Goal: Ask a question

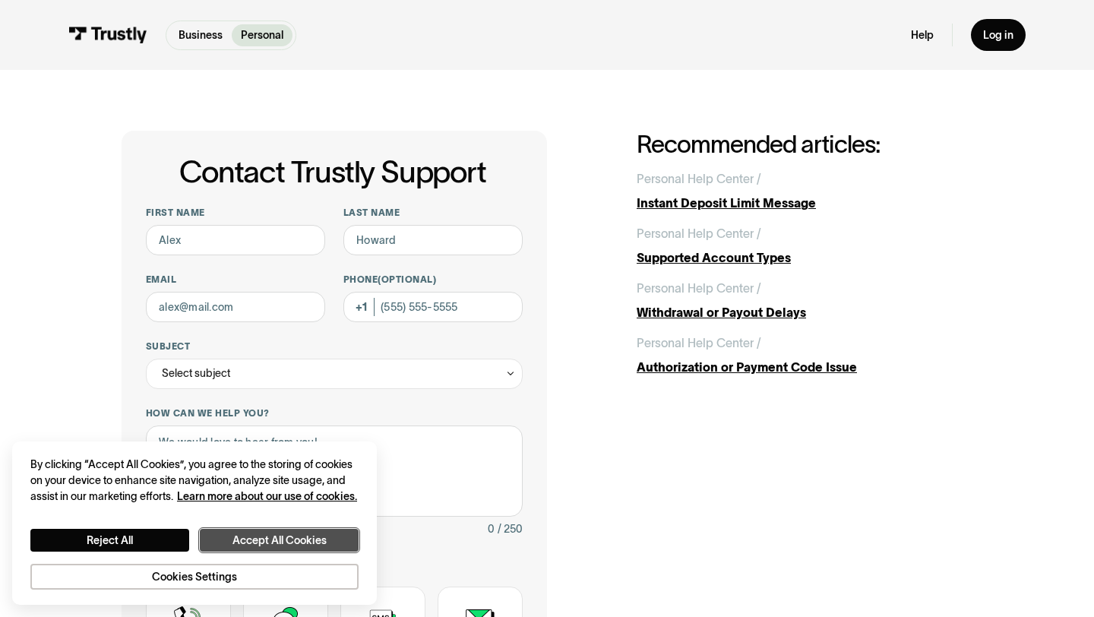
click at [248, 541] on button "Accept All Cookies" at bounding box center [279, 540] width 159 height 23
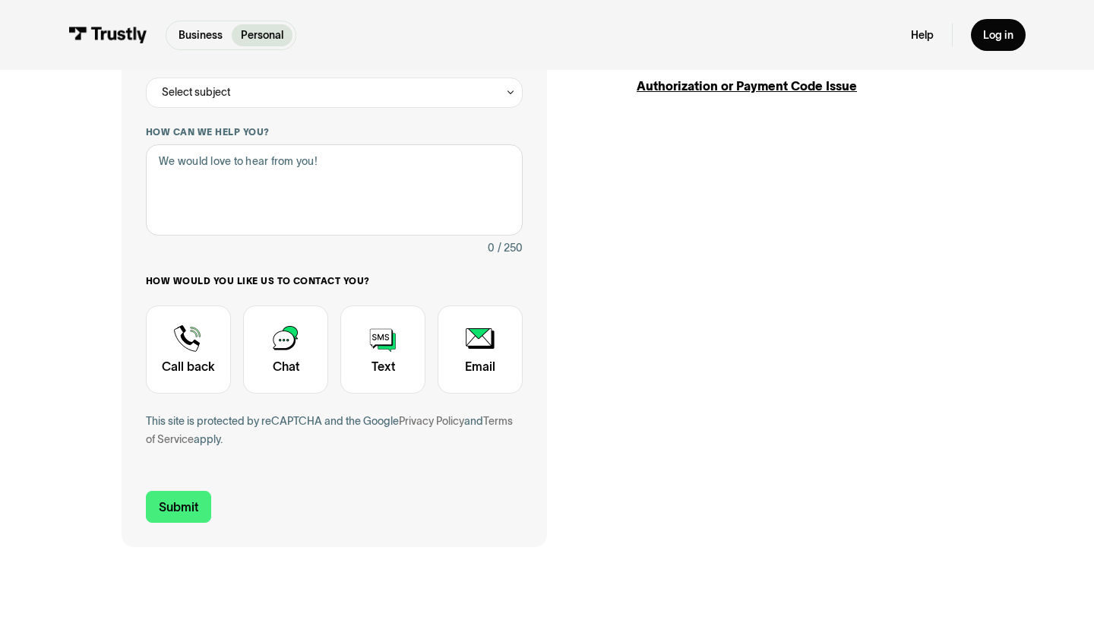
scroll to position [291, 0]
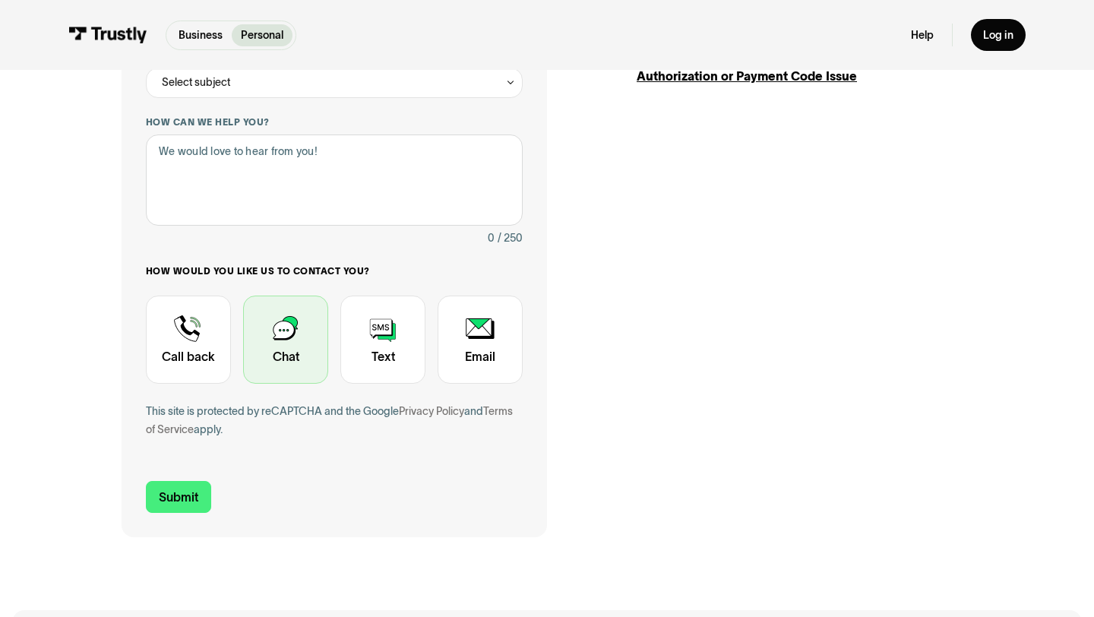
click at [309, 354] on div "Contact Trustly Support" at bounding box center [285, 340] width 85 height 88
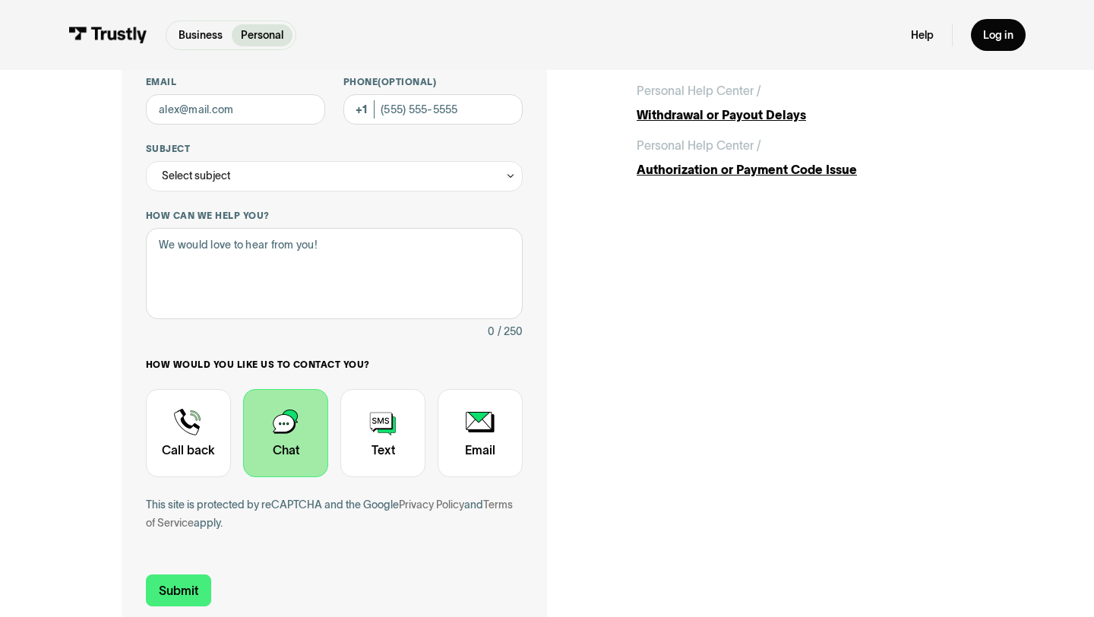
scroll to position [0, 0]
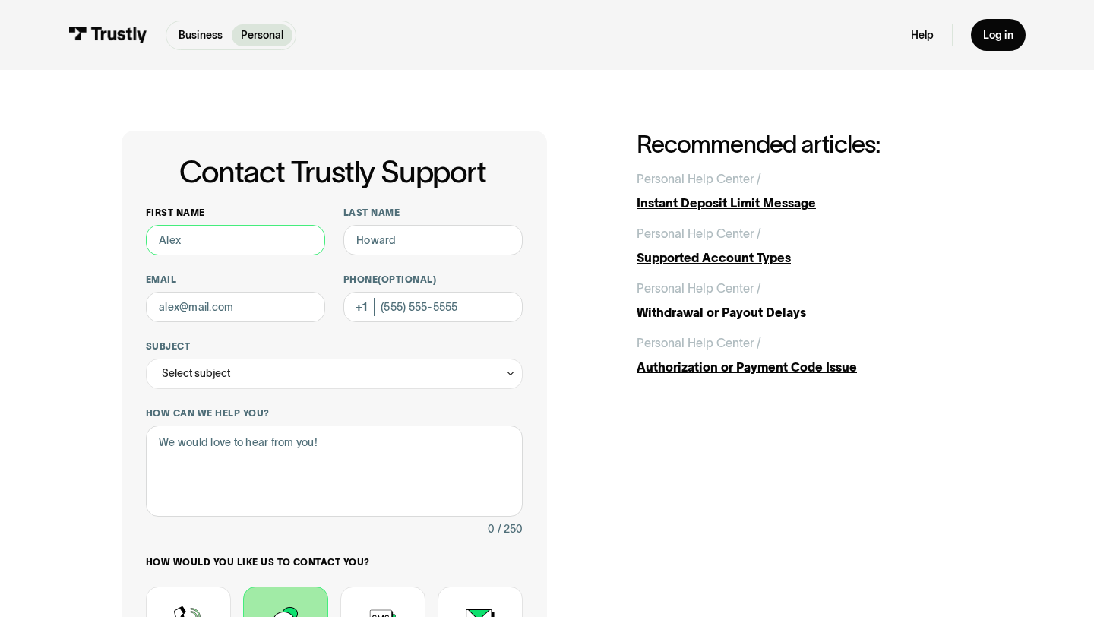
click at [250, 243] on input "First name" at bounding box center [235, 240] width 179 height 30
type input "warlin"
click at [402, 247] on input "Last name" at bounding box center [432, 240] width 179 height 30
type input "[PERSON_NAME]"
click at [258, 307] on input "Email" at bounding box center [235, 307] width 179 height 30
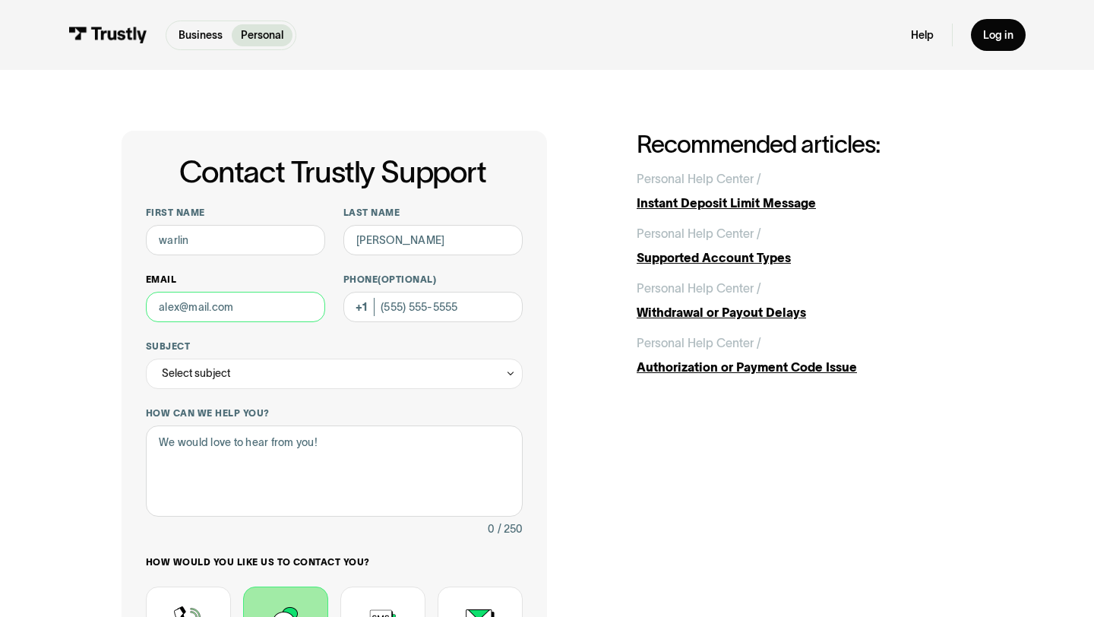
type input "[EMAIL_ADDRESS][DOMAIN_NAME]"
click at [406, 300] on input "Phone (Optional)" at bounding box center [432, 307] width 179 height 30
type input "[PHONE_NUMBER]"
click at [391, 370] on div "Select subject" at bounding box center [334, 374] width 377 height 30
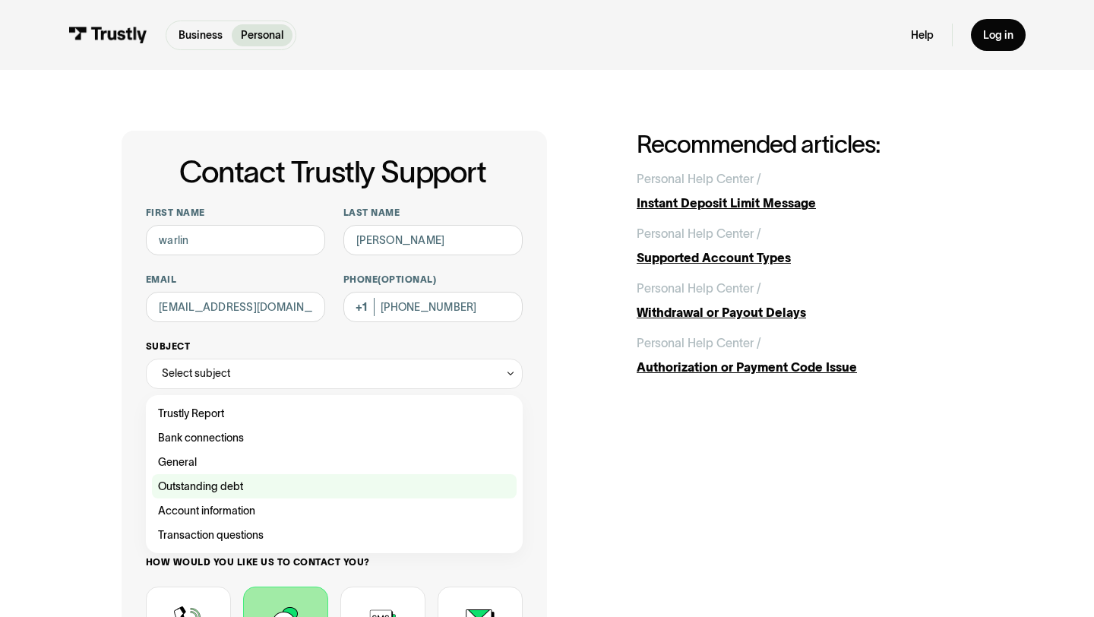
click at [356, 495] on div "Contact Trustly Support" at bounding box center [334, 486] width 365 height 24
type input "**********"
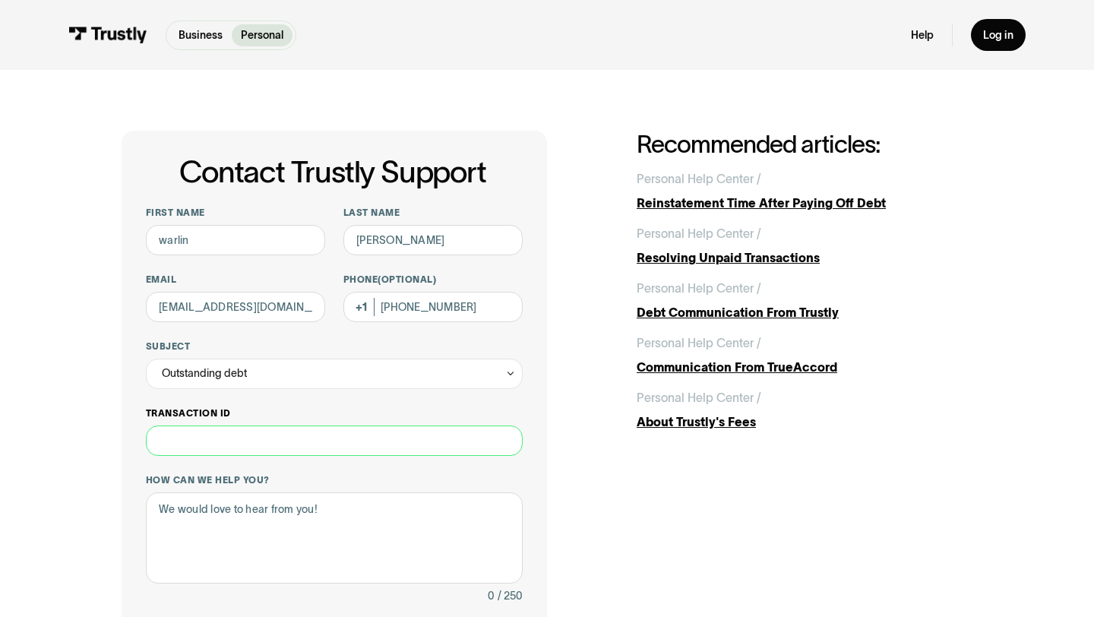
click at [361, 448] on input "Transaction ID" at bounding box center [334, 441] width 377 height 30
paste input "**********"
type input "**********"
click at [397, 516] on textarea "How can we help you?" at bounding box center [334, 537] width 377 height 91
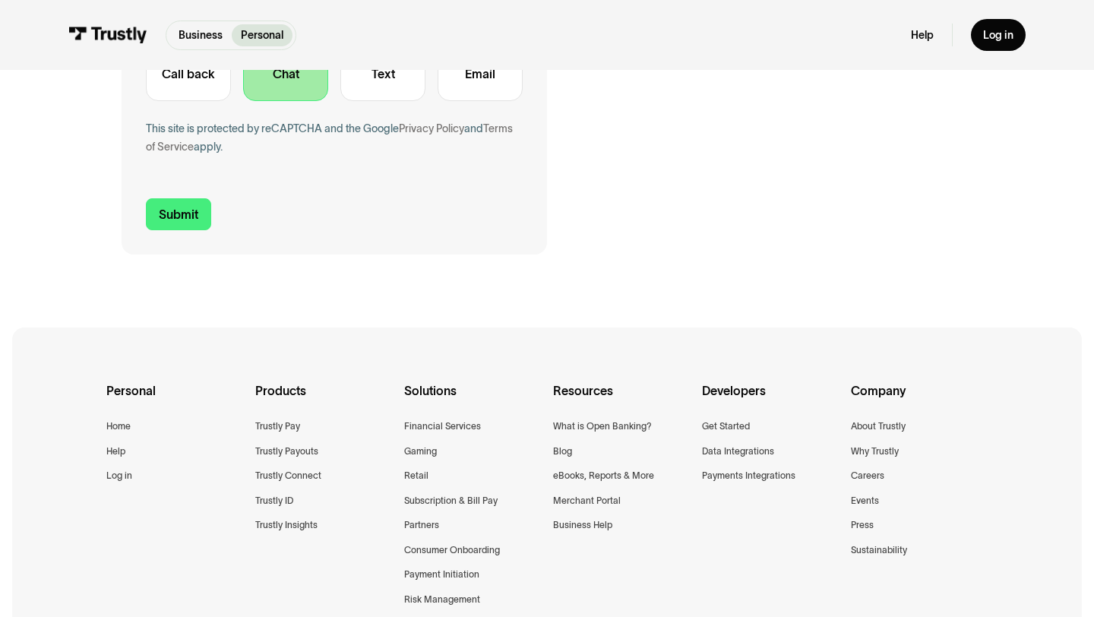
scroll to position [647, 0]
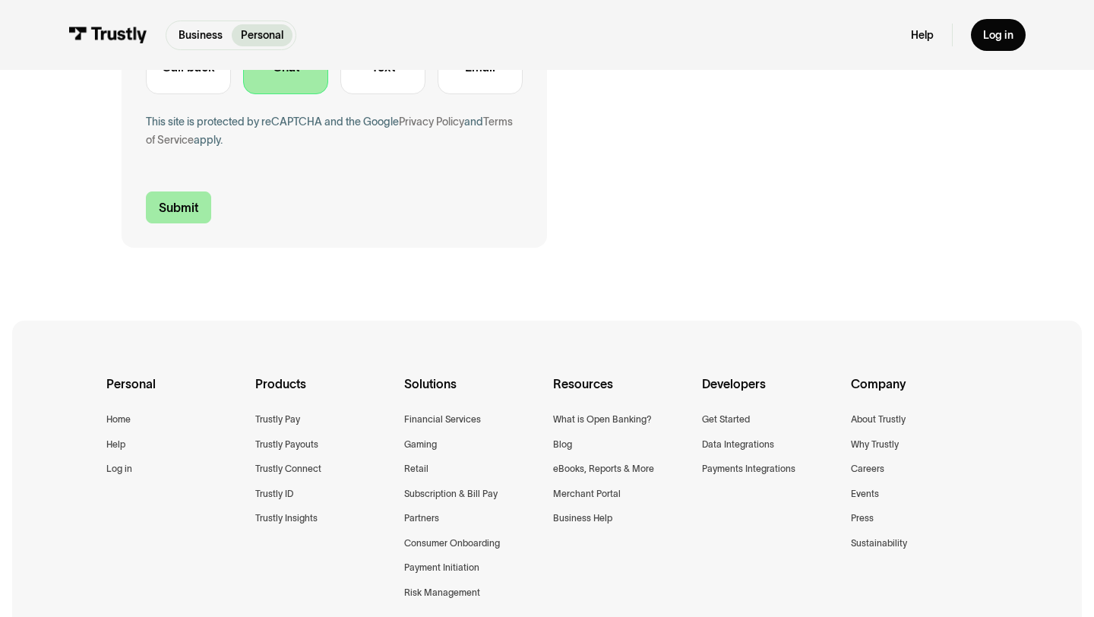
type textarea "just wanna pay it off right now"
click at [182, 216] on input "Submit" at bounding box center [178, 207] width 65 height 32
type input "[PHONE_NUMBER]"
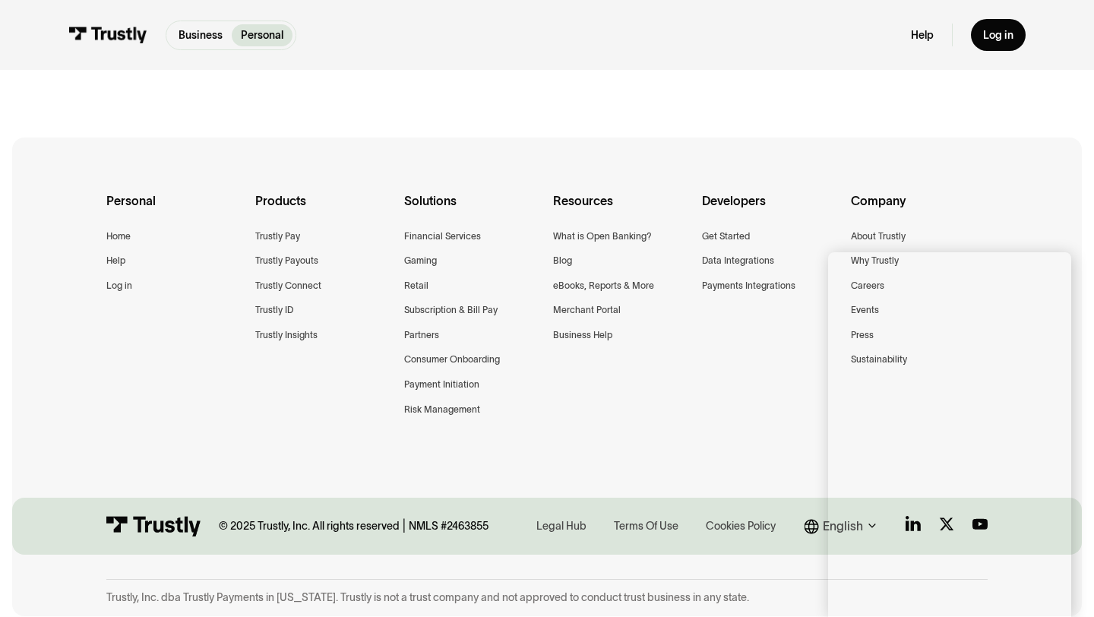
scroll to position [0, 0]
